Goal: Use online tool/utility: Utilize a website feature to perform a specific function

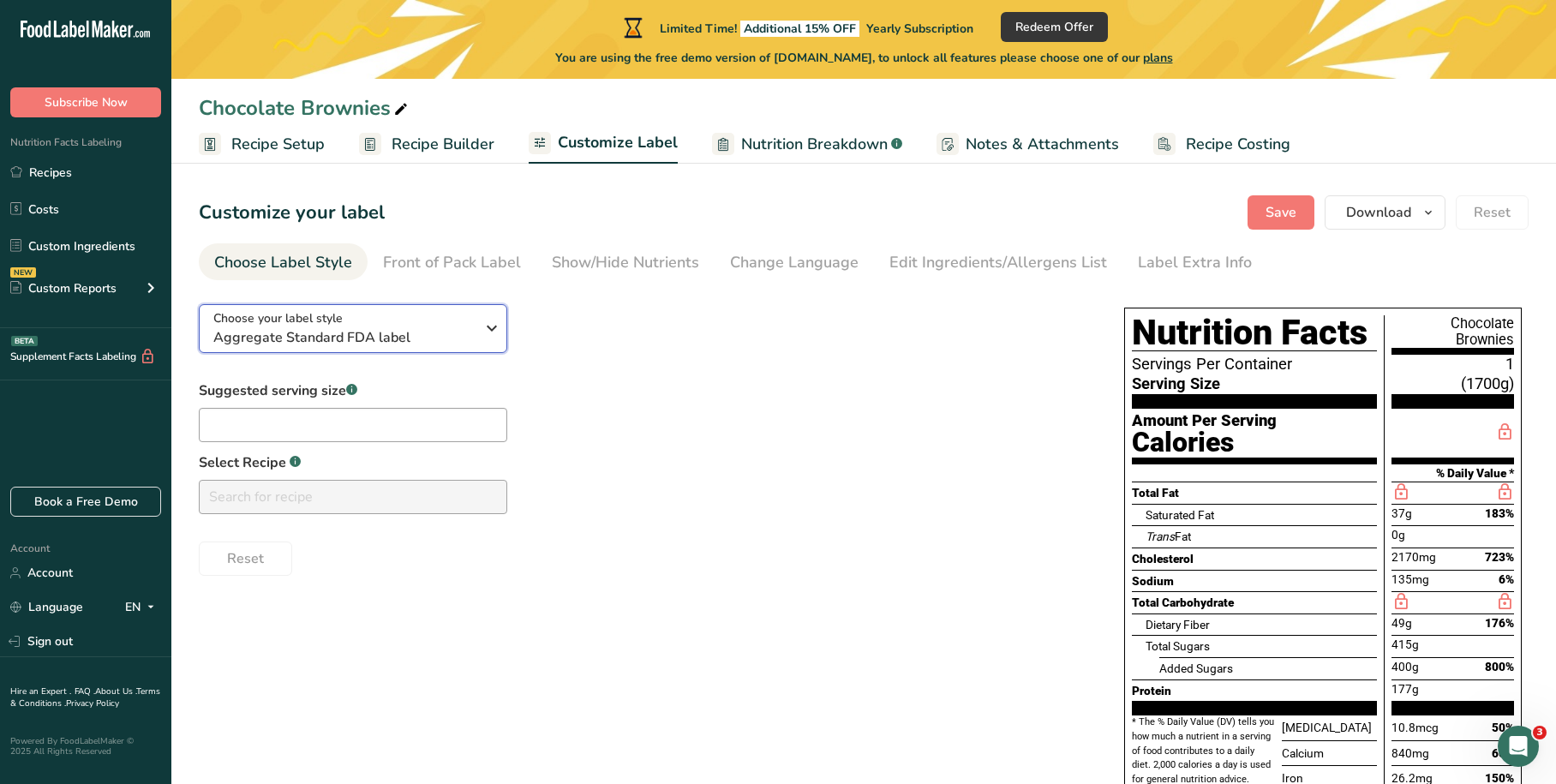
click at [496, 327] on icon "button" at bounding box center [492, 327] width 20 height 31
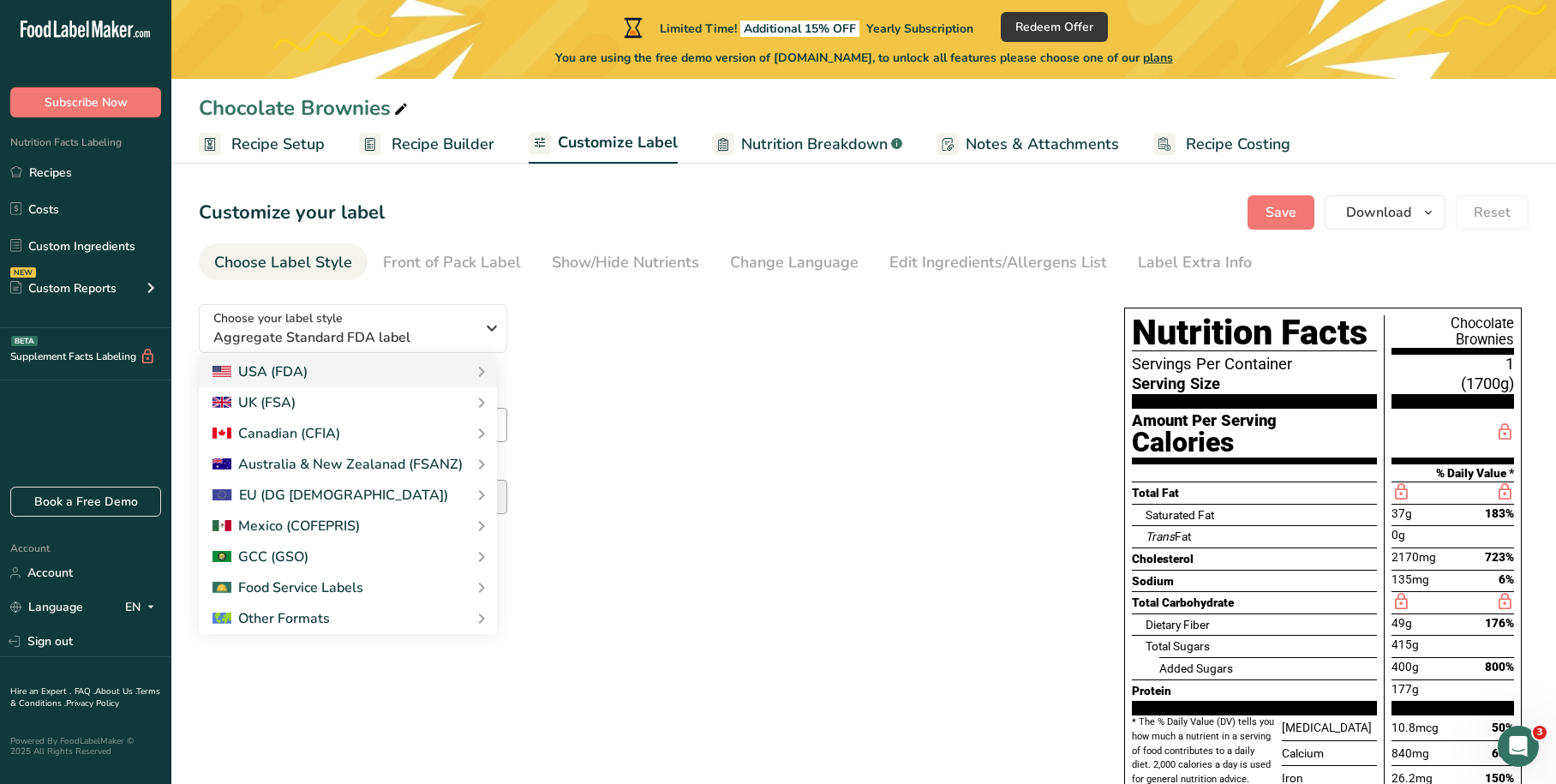
click at [888, 476] on div "Suggested serving size .a-a{fill:#347362;}.b-a{fill:#fff;} Select Recipe .a-a{f…" at bounding box center [644, 477] width 891 height 195
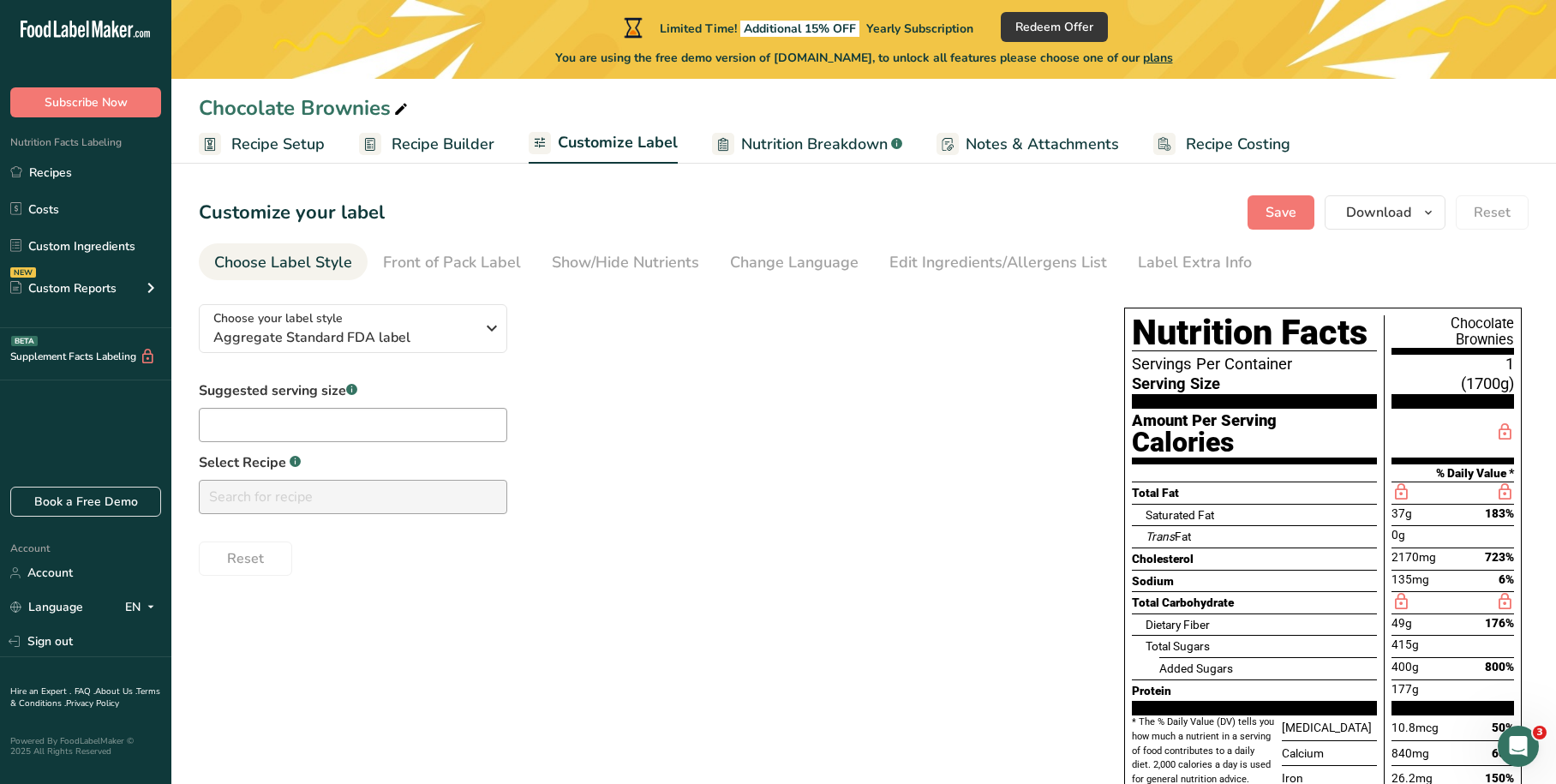
click at [881, 521] on div "Suggested serving size .a-a{fill:#347362;}.b-a{fill:#fff;} Select Recipe .a-a{f…" at bounding box center [644, 477] width 891 height 195
click at [482, 326] on icon "button" at bounding box center [492, 327] width 20 height 31
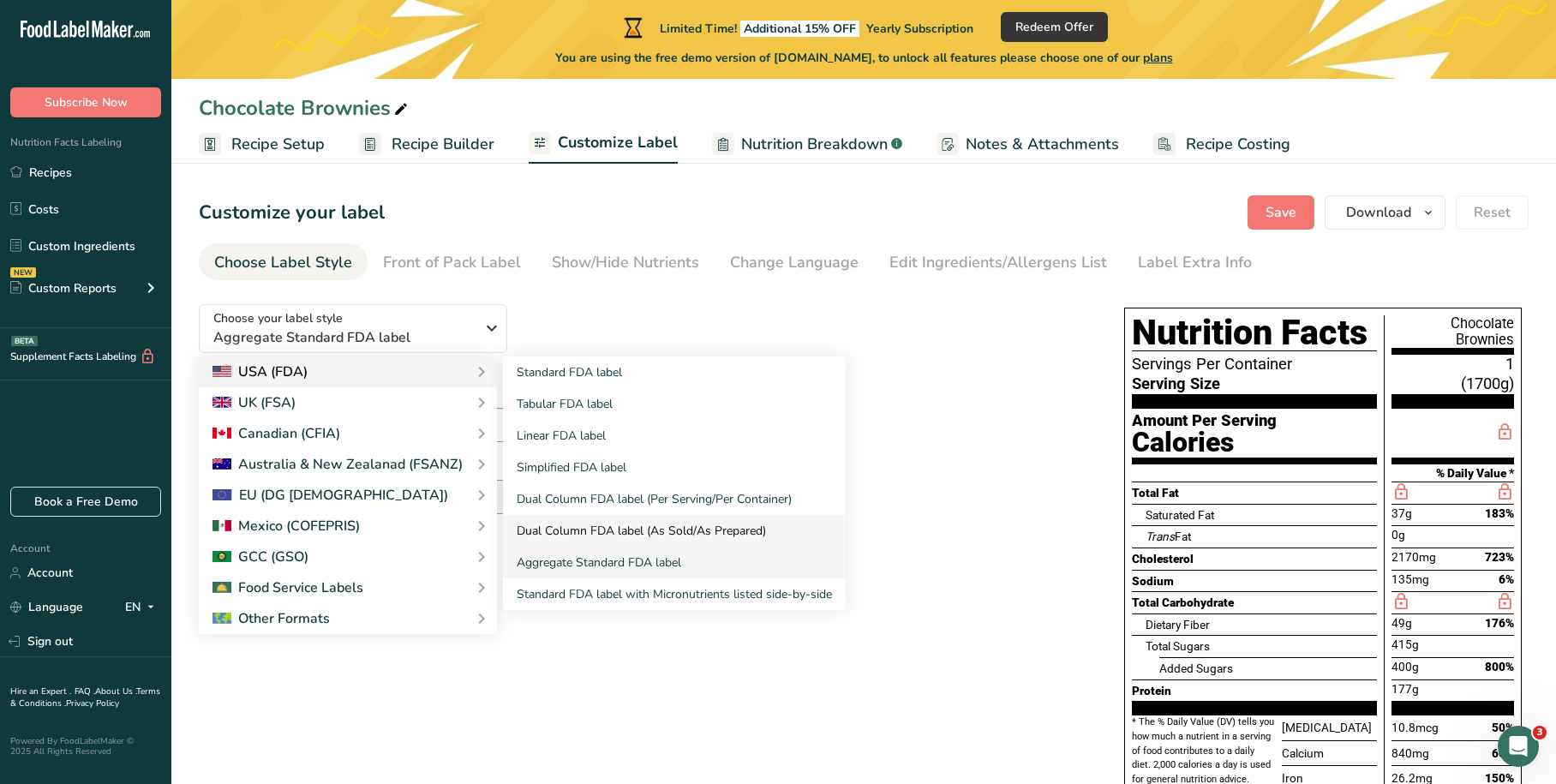
click at [636, 521] on link "Dual Column FDA label (As Sold/As Prepared)" at bounding box center [674, 531] width 343 height 31
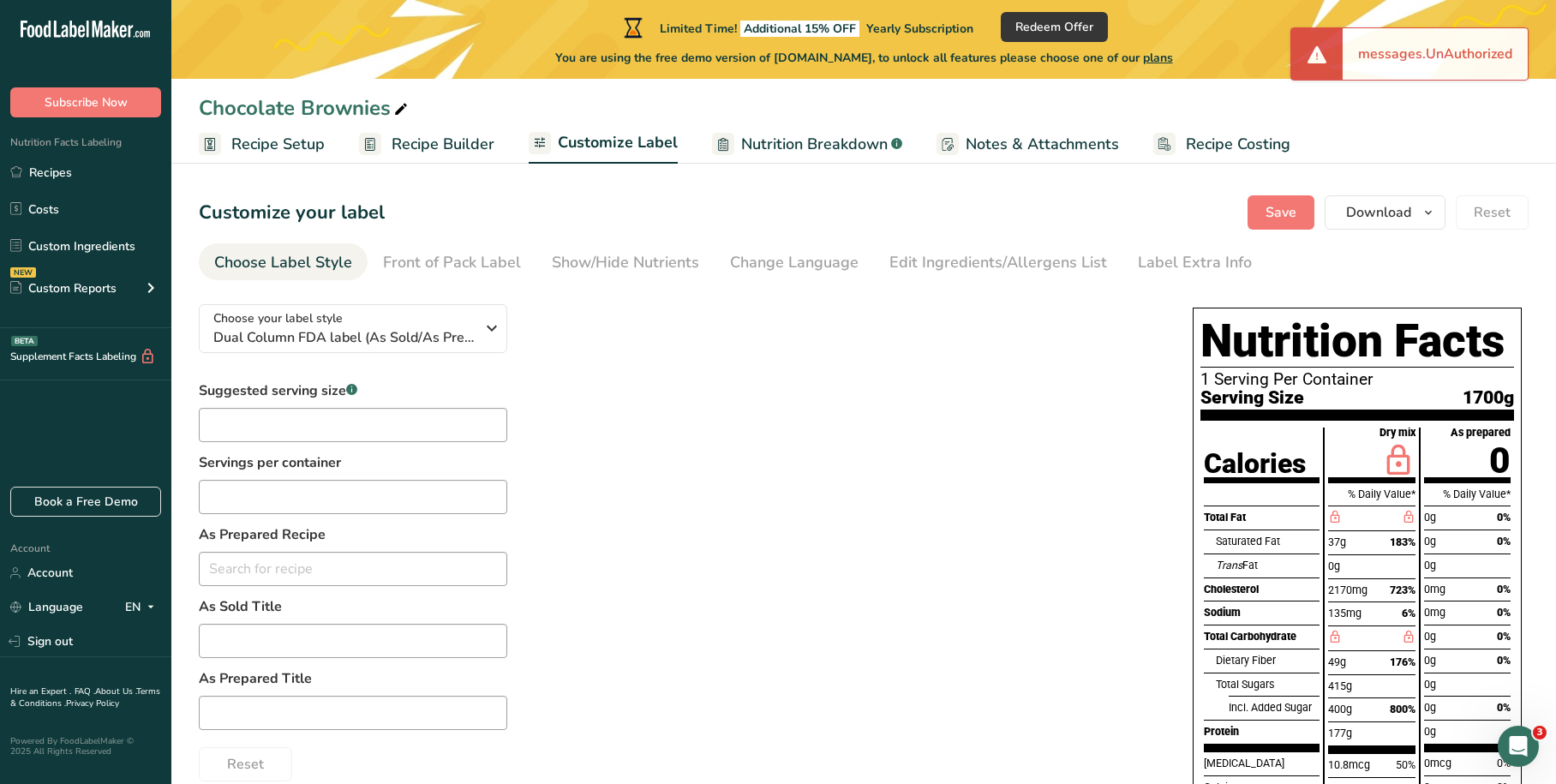
click at [636, 521] on div "Suggested serving size .a-a{fill:#347362;}.b-a{fill:#fff;} Servings per contain…" at bounding box center [679, 581] width 960 height 401
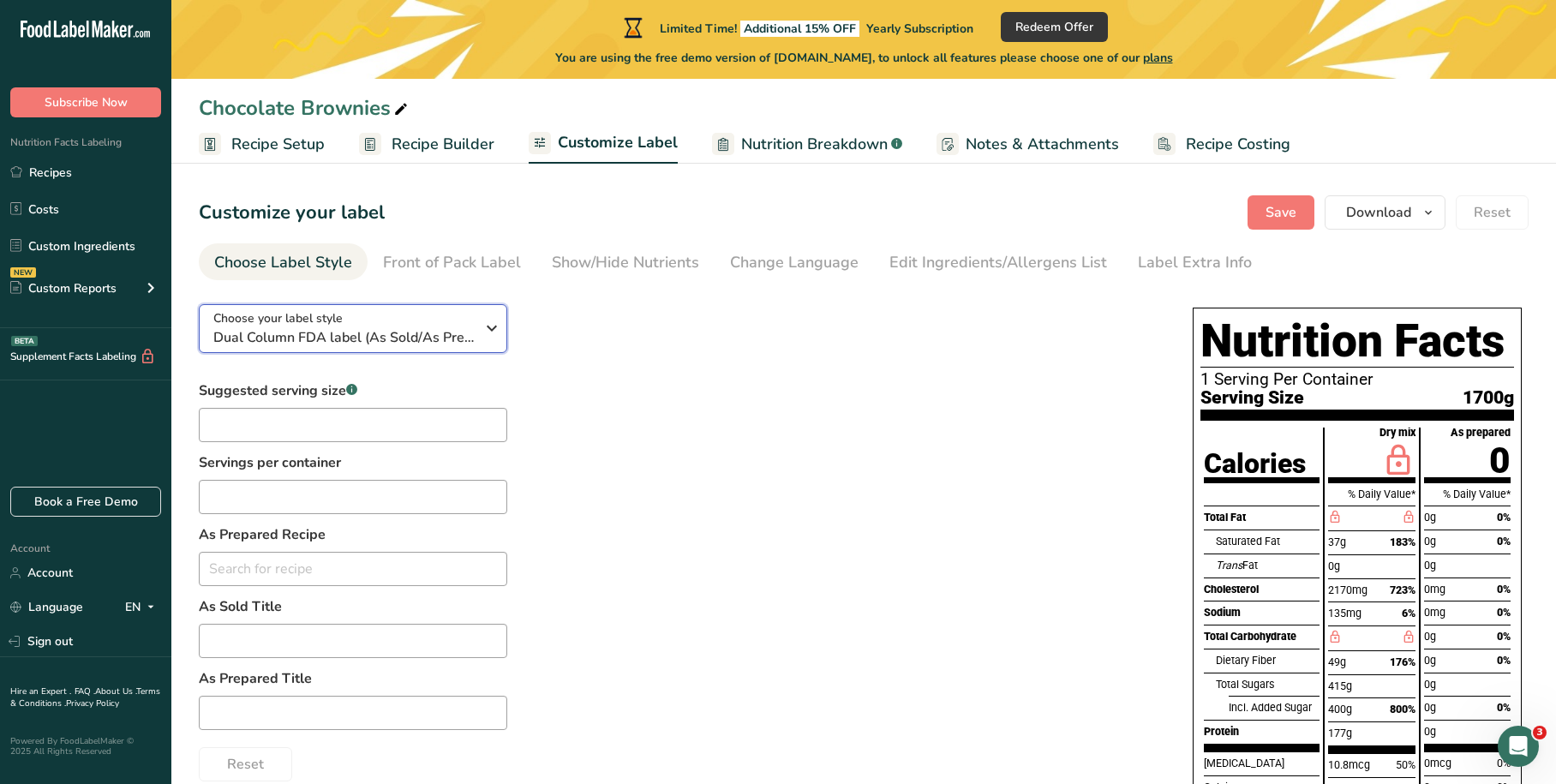
click at [415, 344] on span "Dual Column FDA label (As Sold/As Prepared)" at bounding box center [344, 337] width 262 height 20
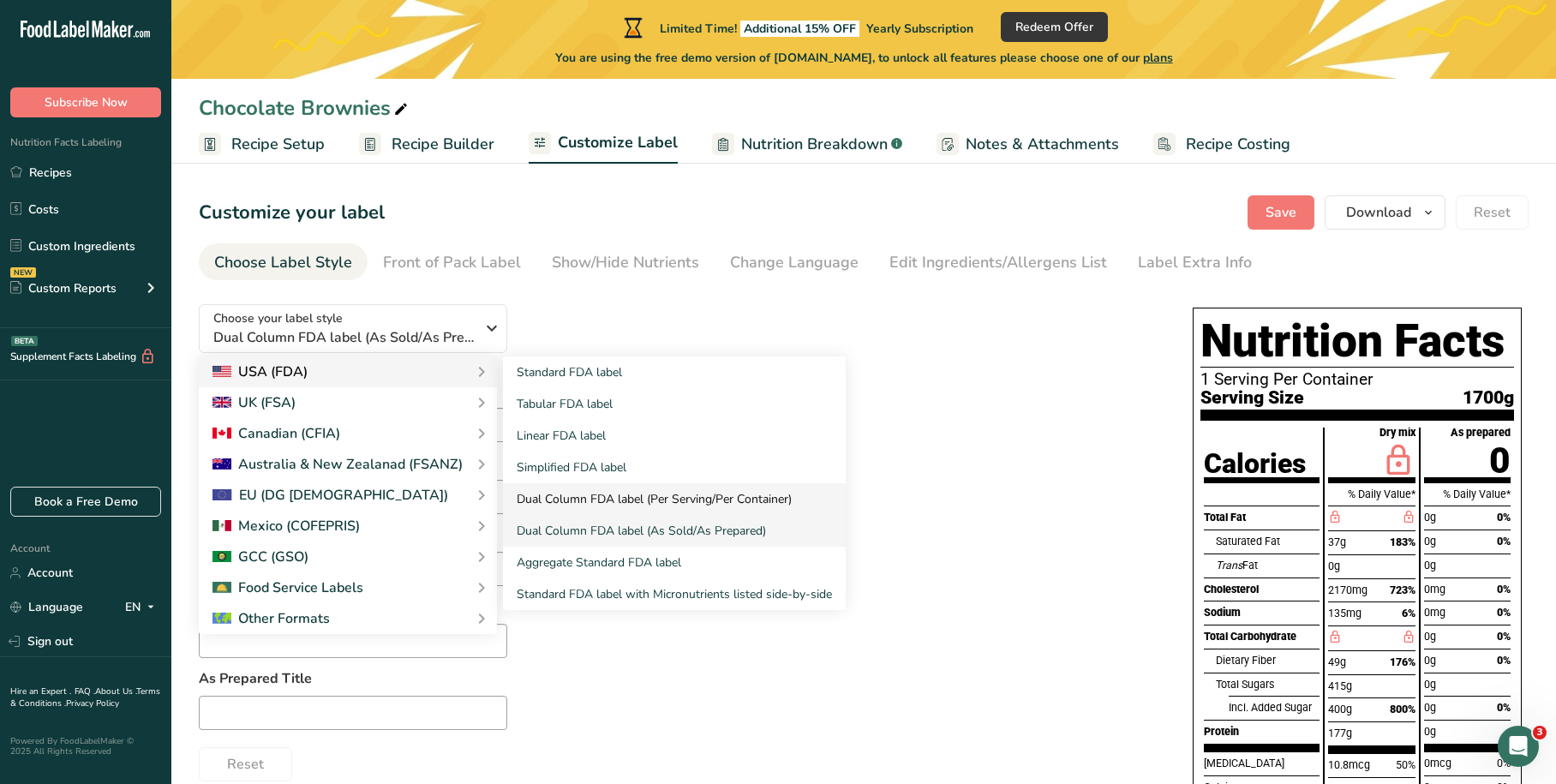
click at [668, 496] on link "Dual Column FDA label (Per Serving/Per Container)" at bounding box center [674, 499] width 343 height 31
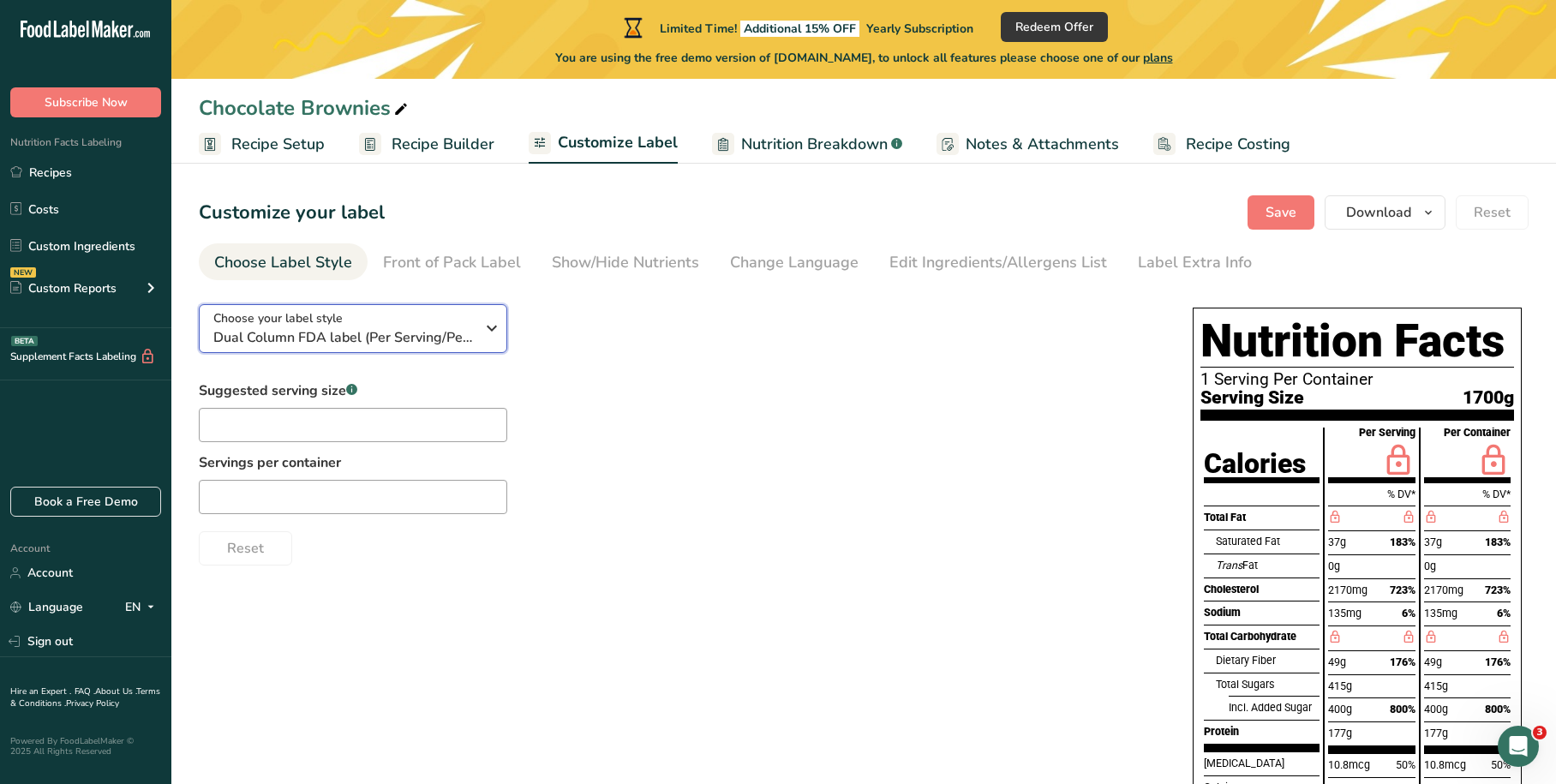
click at [490, 332] on icon "button" at bounding box center [492, 327] width 20 height 31
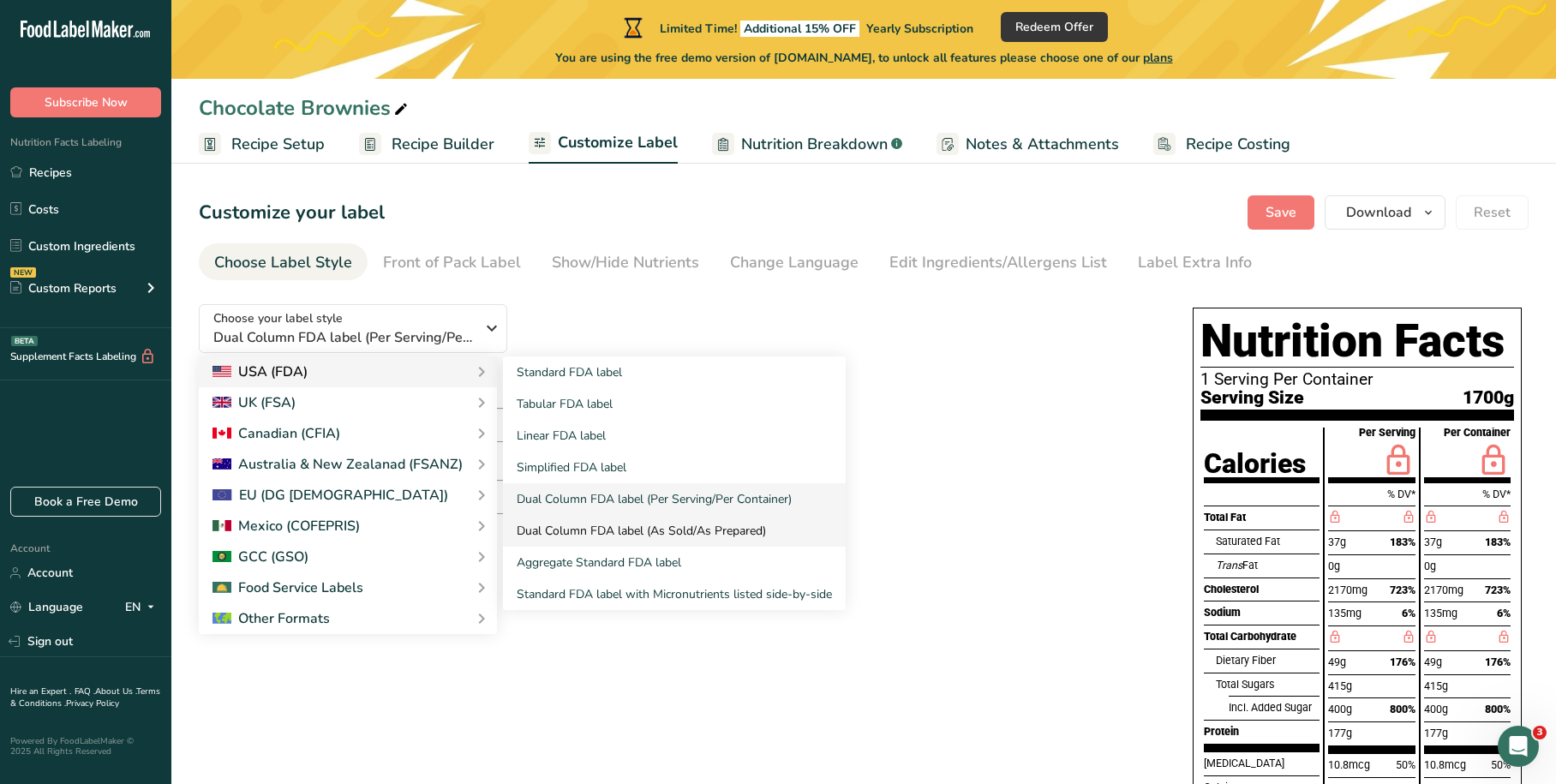
click at [620, 527] on link "Dual Column FDA label (As Sold/As Prepared)" at bounding box center [674, 531] width 343 height 31
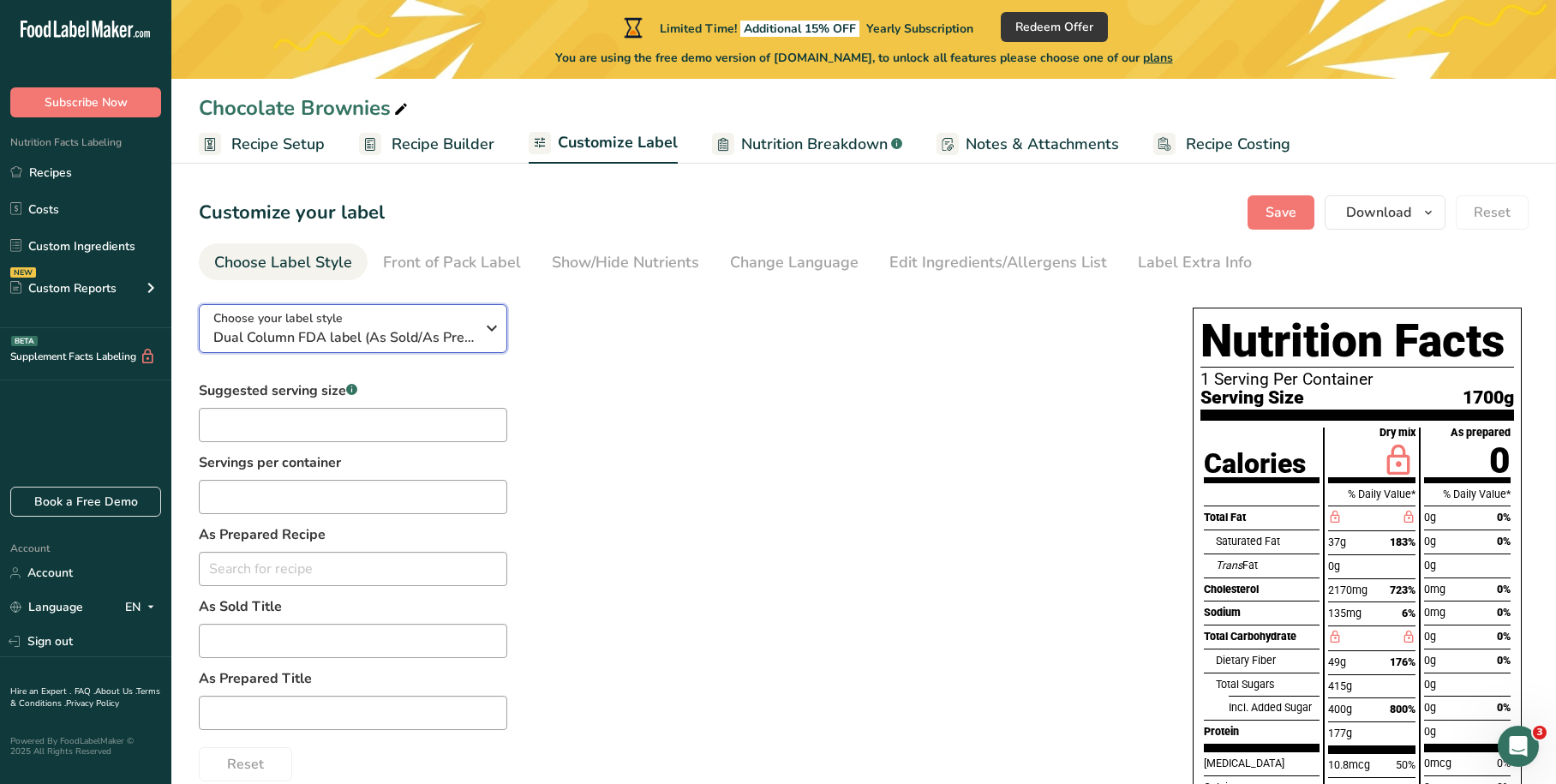
click at [482, 327] on icon "button" at bounding box center [492, 327] width 20 height 31
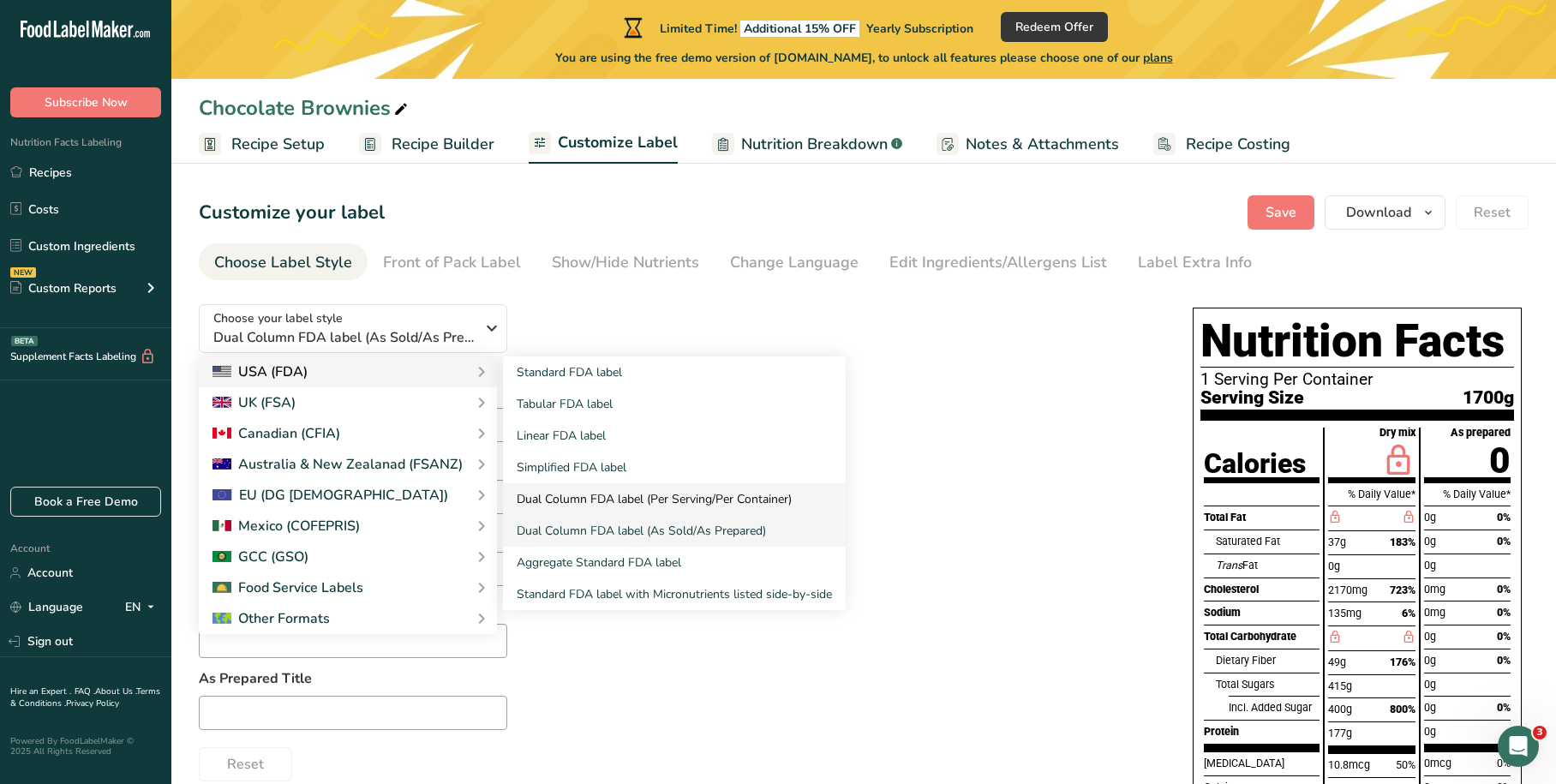
click at [606, 499] on link "Dual Column FDA label (Per Serving/Per Container)" at bounding box center [674, 499] width 343 height 31
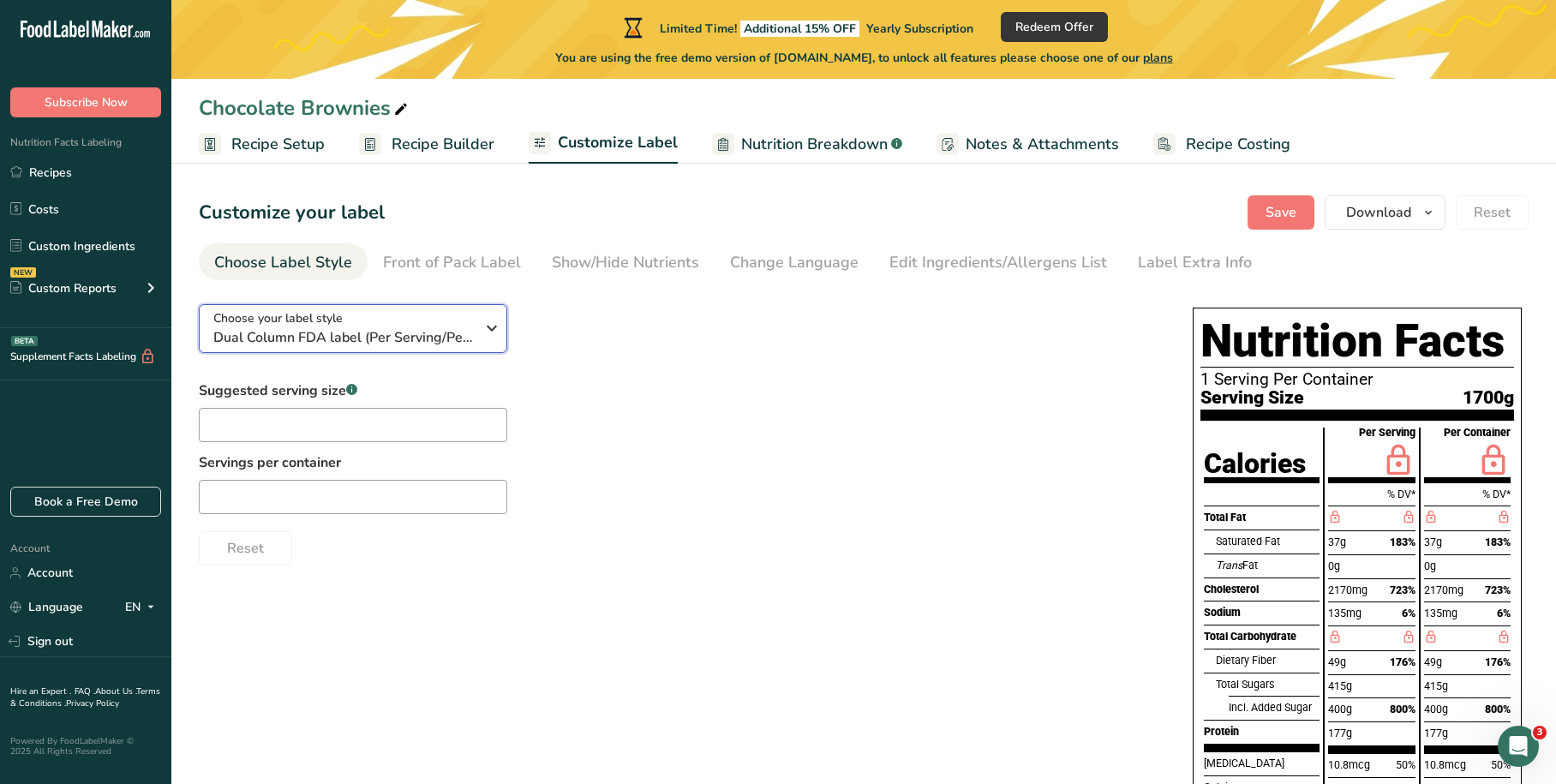
click at [490, 332] on icon "button" at bounding box center [492, 327] width 20 height 31
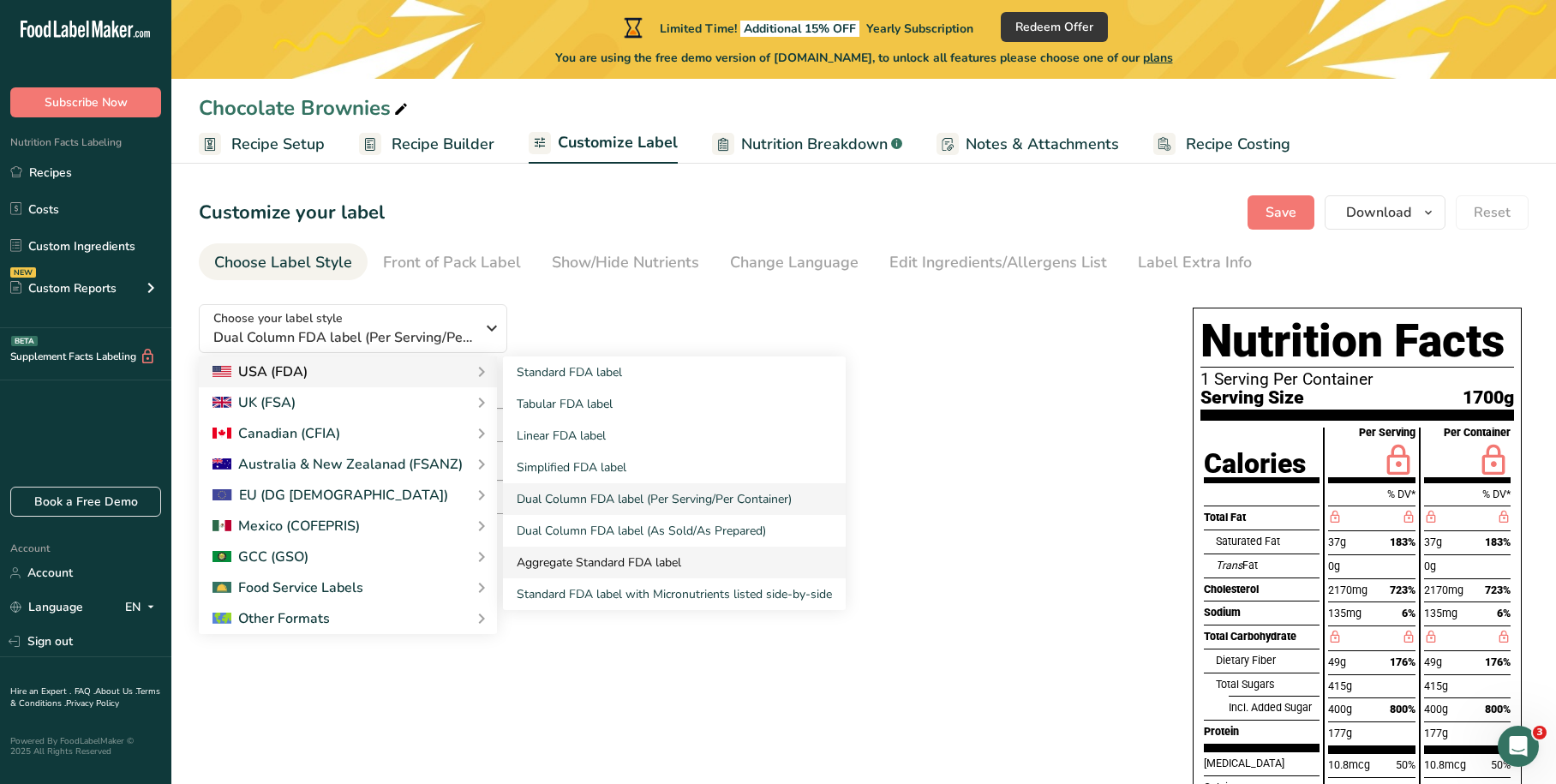
click at [589, 557] on link "Aggregate Standard FDA label" at bounding box center [674, 562] width 343 height 31
